Goal: Information Seeking & Learning: Learn about a topic

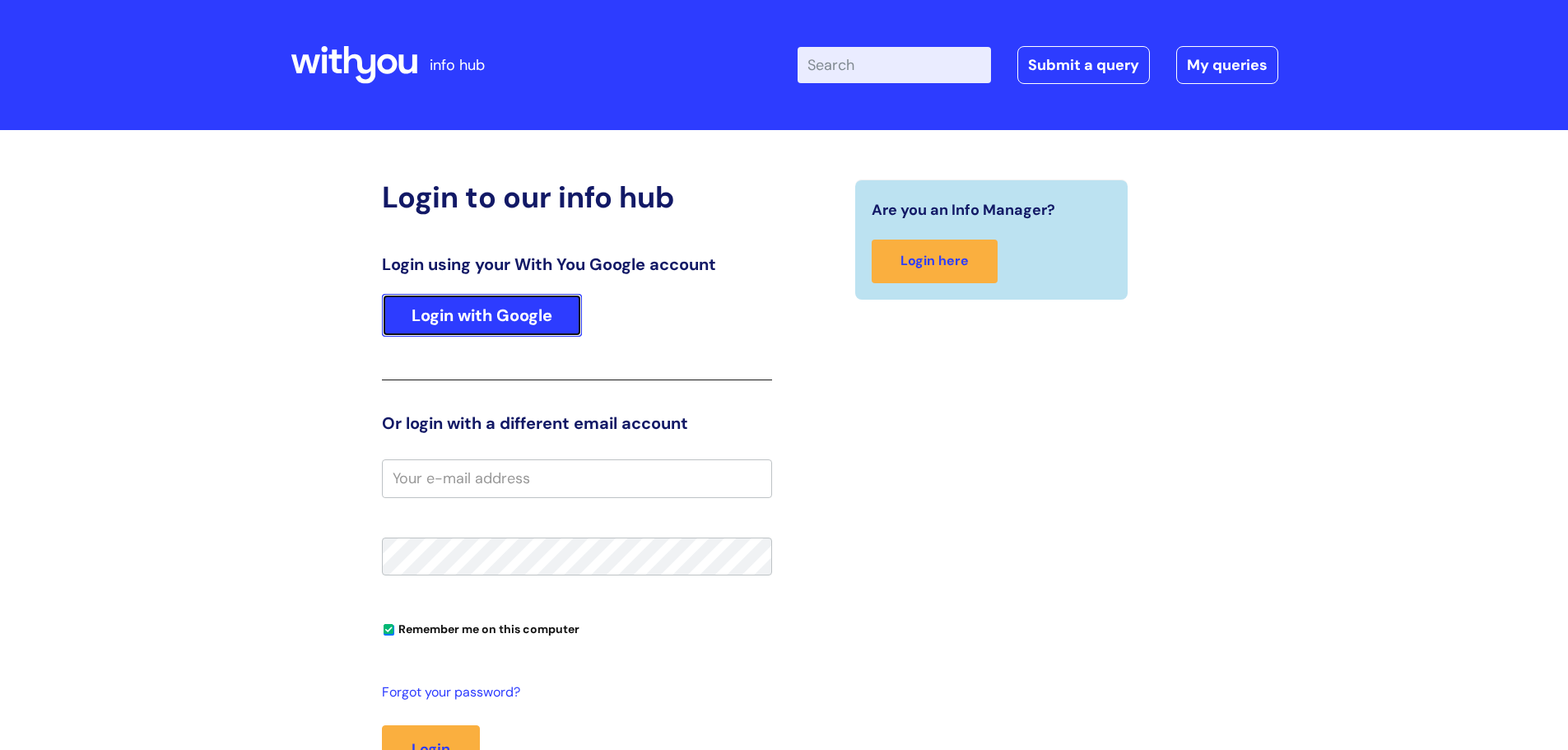
click at [577, 320] on link "Login with Google" at bounding box center [482, 315] width 200 height 43
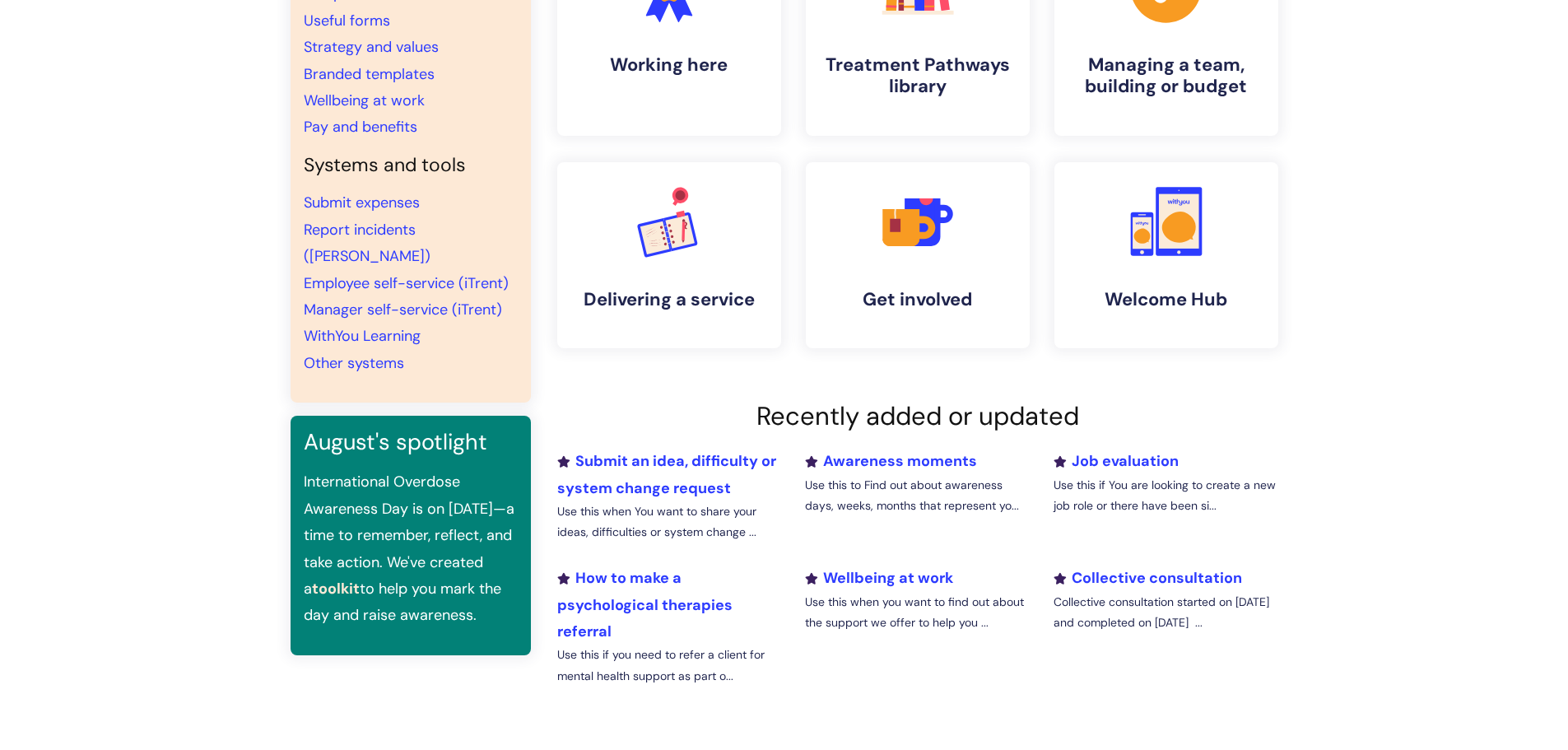
scroll to position [247, 0]
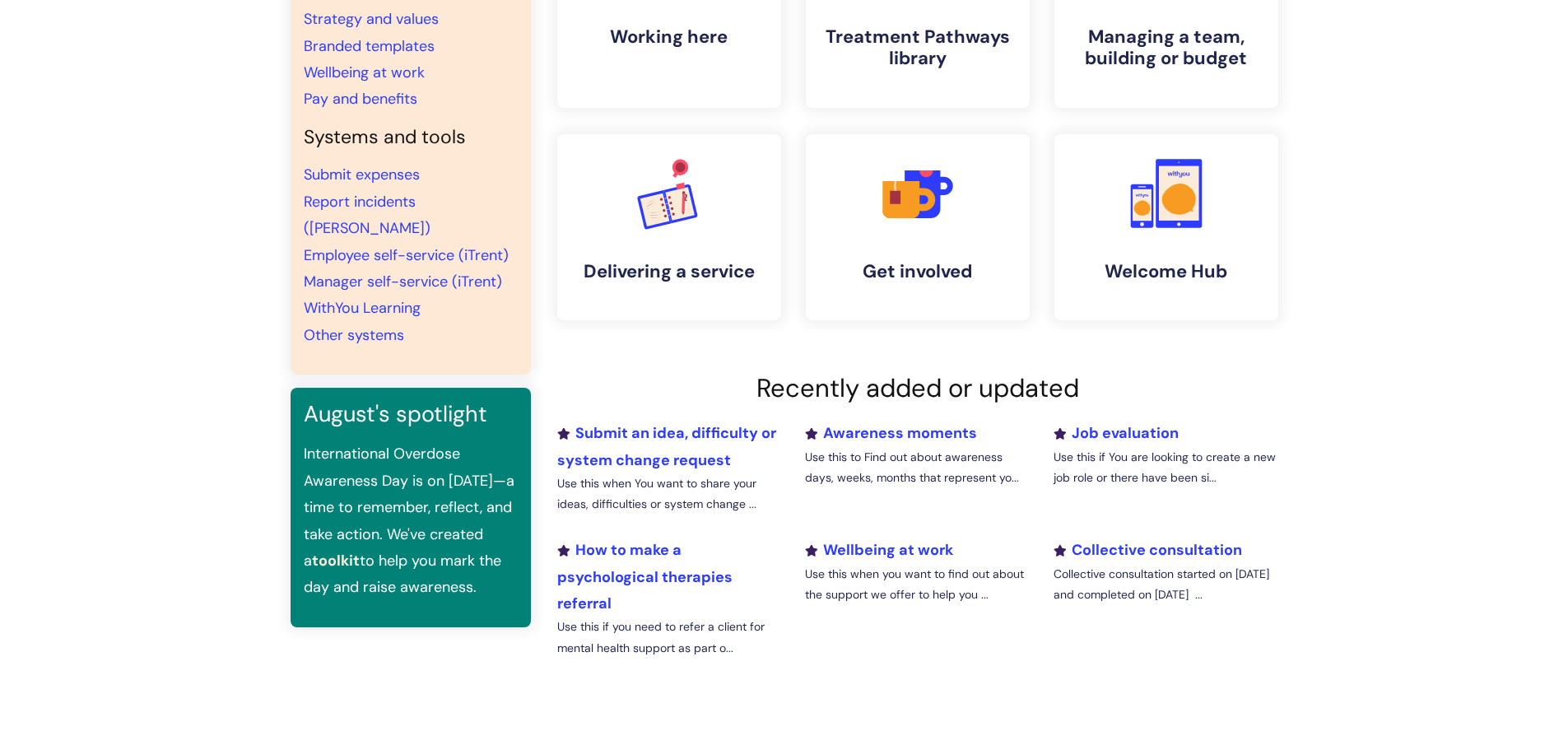
click at [1124, 537] on li "Collective consultation Collective consultation started on 16 June and complete…" at bounding box center [1165, 604] width 249 height 135
click at [1142, 541] on link "Collective consultation" at bounding box center [1148, 550] width 188 height 20
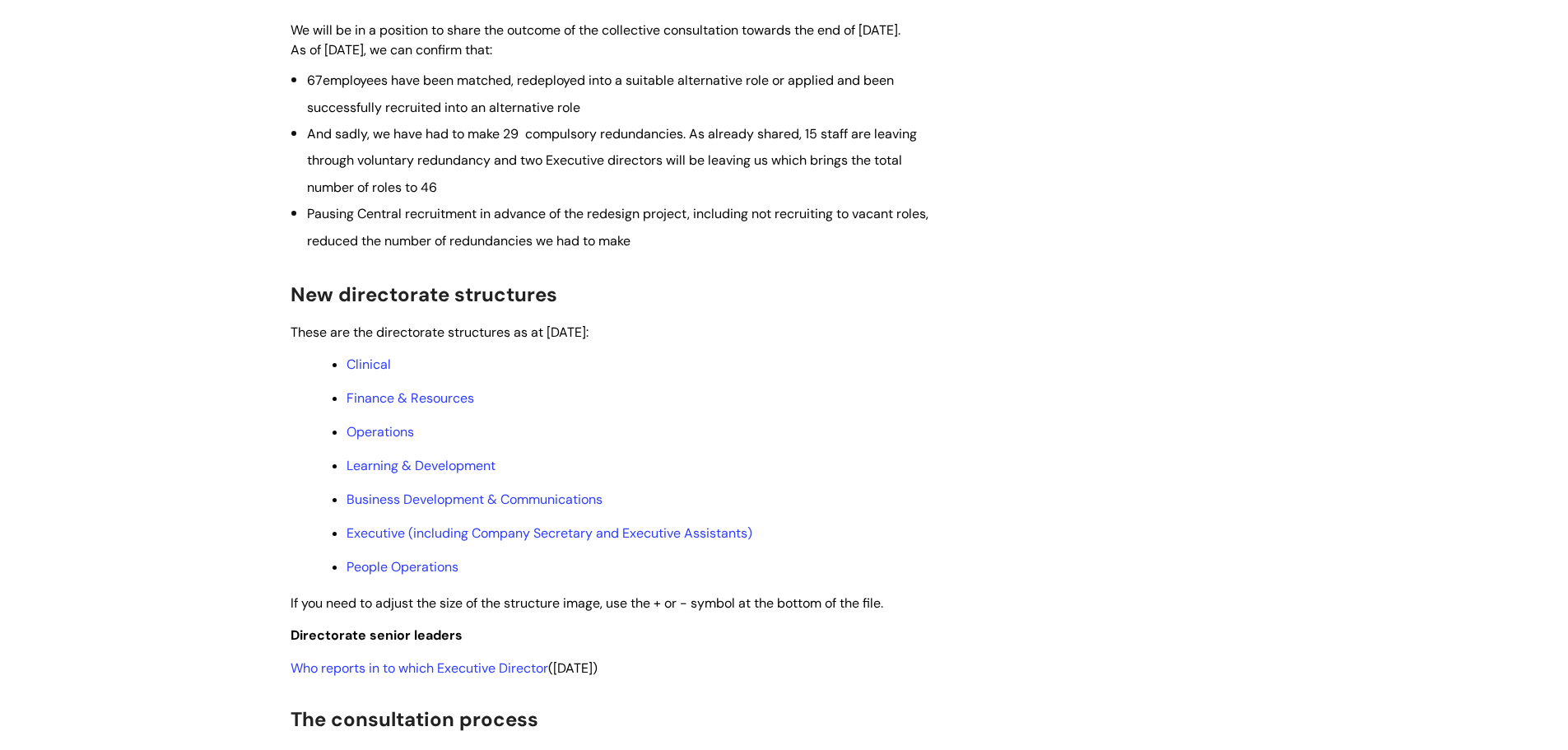
scroll to position [659, 0]
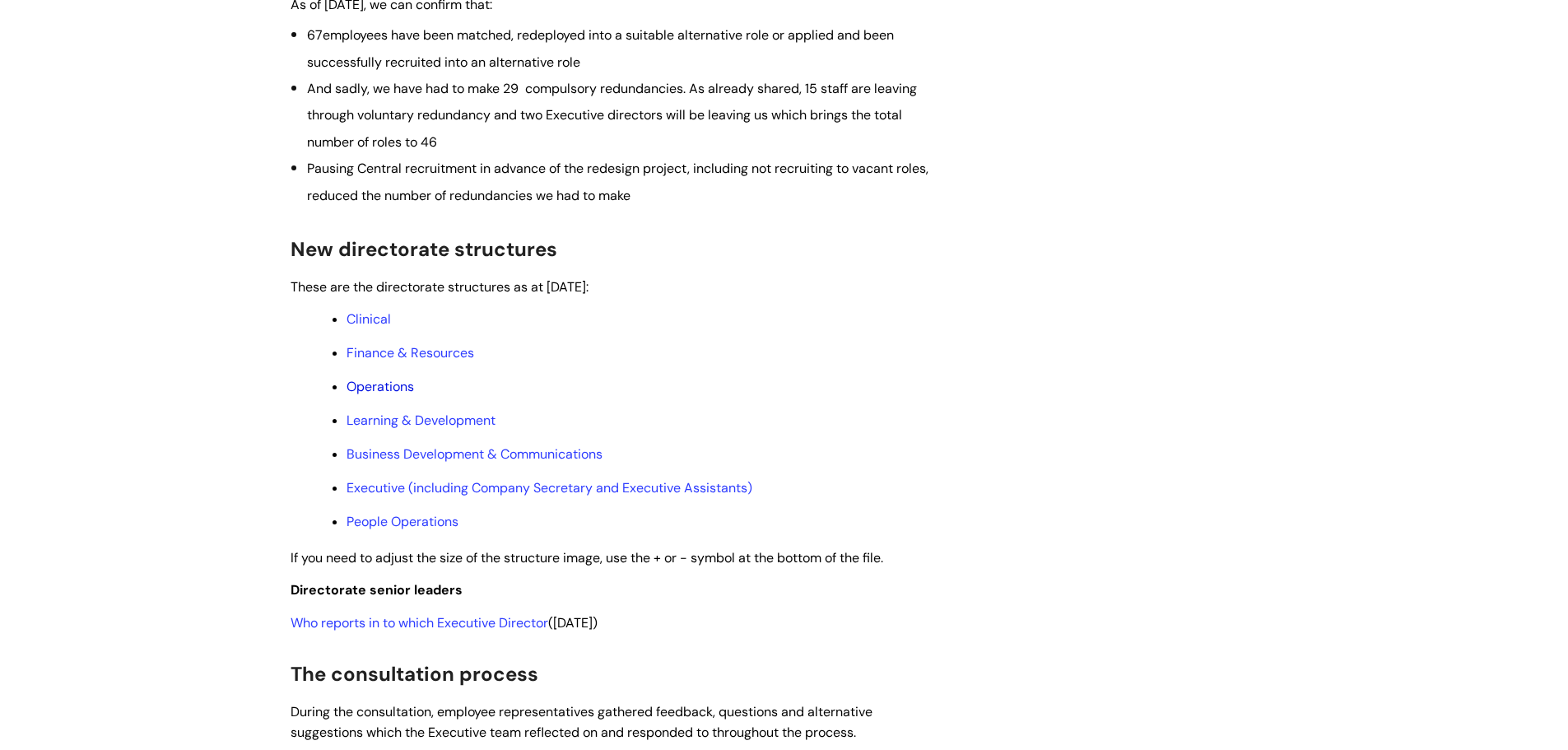
click at [374, 396] on link "Operations" at bounding box center [380, 387] width 67 height 17
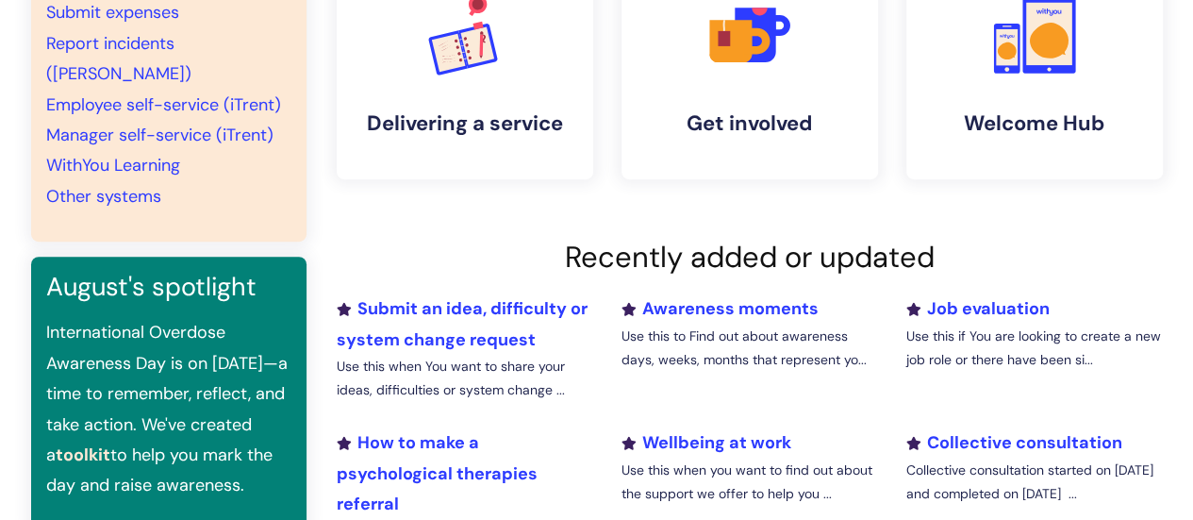
scroll to position [553, 0]
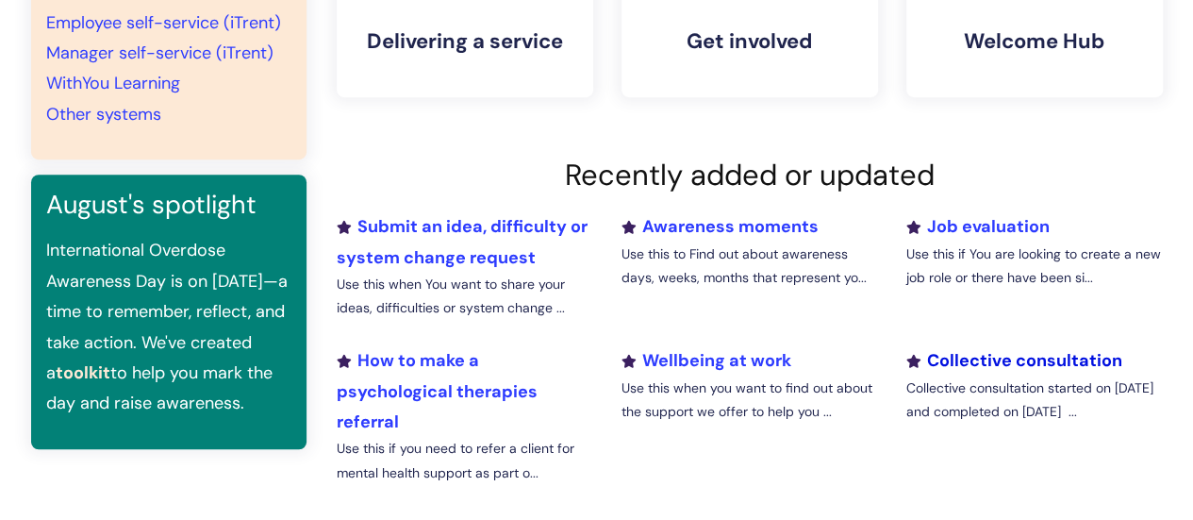
click at [1047, 361] on link "Collective consultation" at bounding box center [1014, 360] width 216 height 23
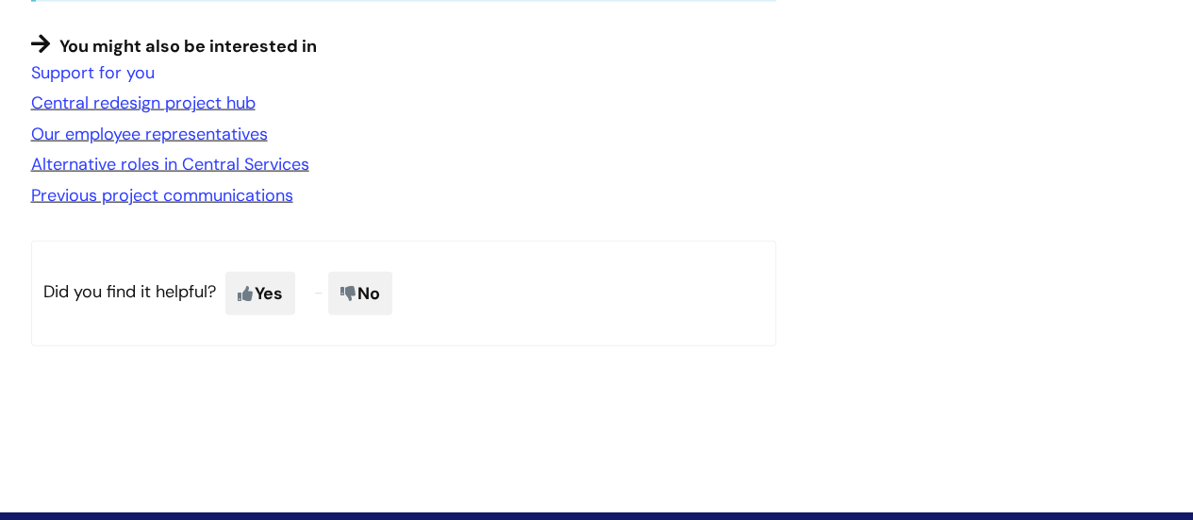
scroll to position [2010, 0]
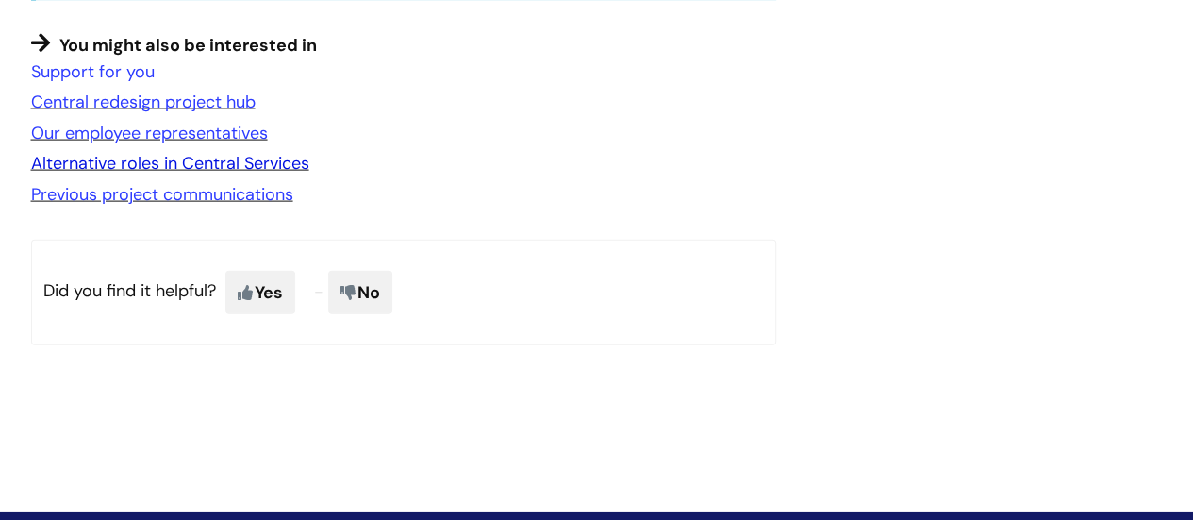
click at [286, 175] on link "Alternative roles in Central Services" at bounding box center [170, 163] width 278 height 23
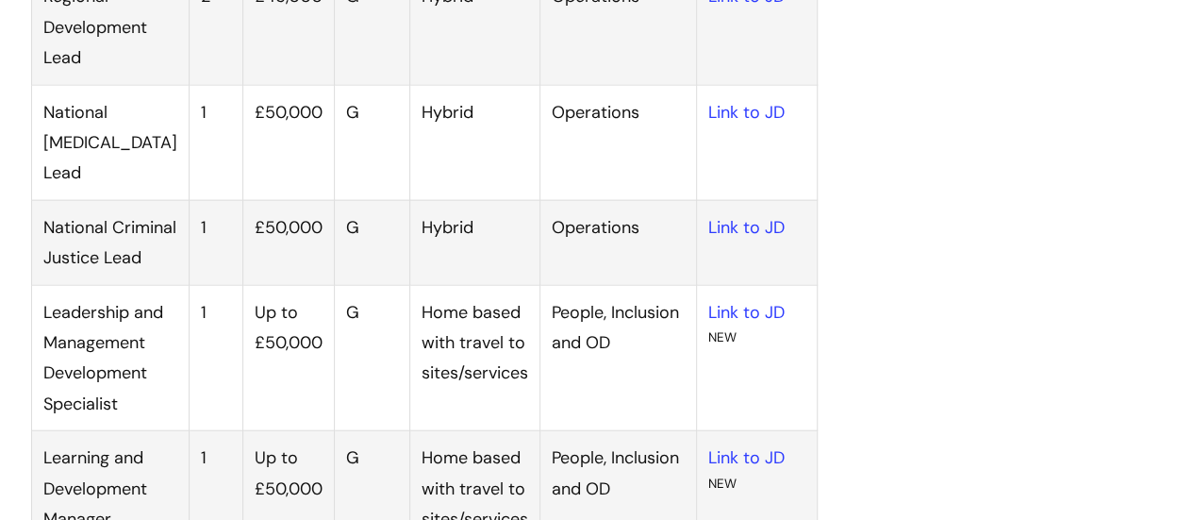
scroll to position [2109, 0]
click at [708, 123] on link "Link to JD" at bounding box center [746, 111] width 76 height 23
